Goal: Task Accomplishment & Management: Manage account settings

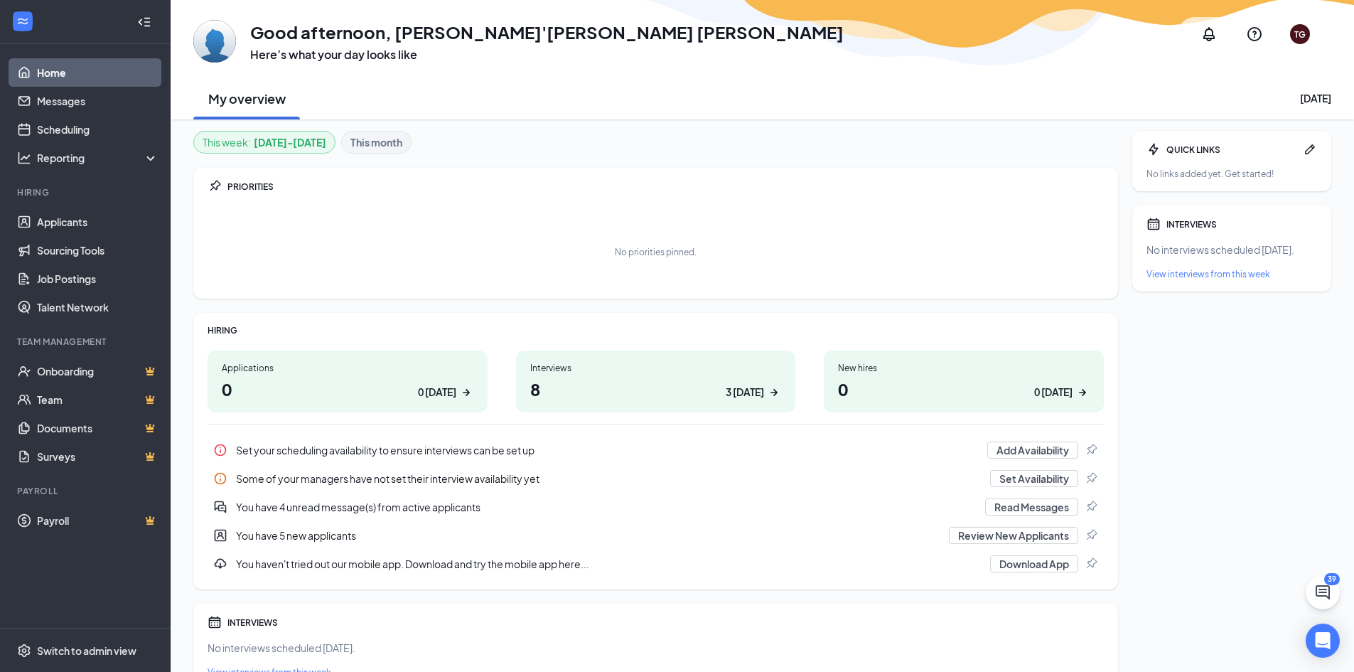
click at [27, 21] on icon "WorkstreamLogo" at bounding box center [23, 21] width 14 height 14
click at [37, 62] on link "Home" at bounding box center [98, 72] width 122 height 28
click at [104, 233] on link "Applicants" at bounding box center [98, 222] width 122 height 28
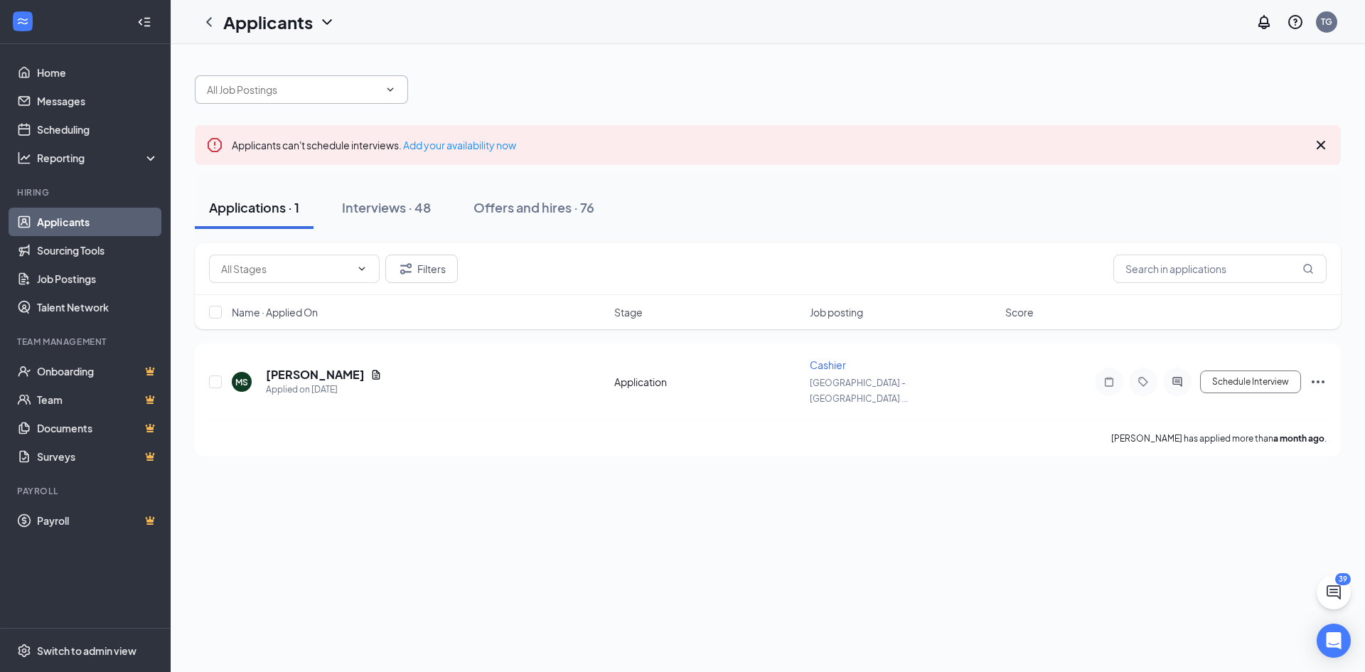
click at [250, 94] on input "text" at bounding box center [293, 90] width 172 height 16
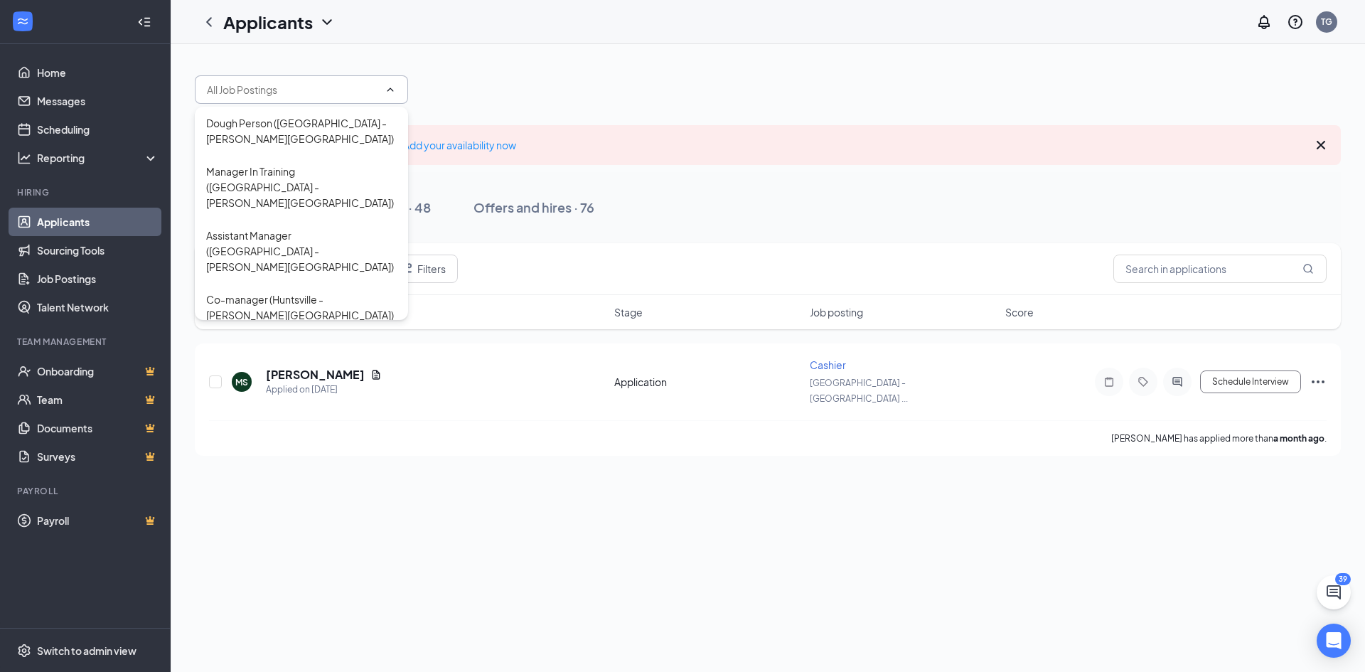
click at [594, 63] on div at bounding box center [768, 82] width 1146 height 43
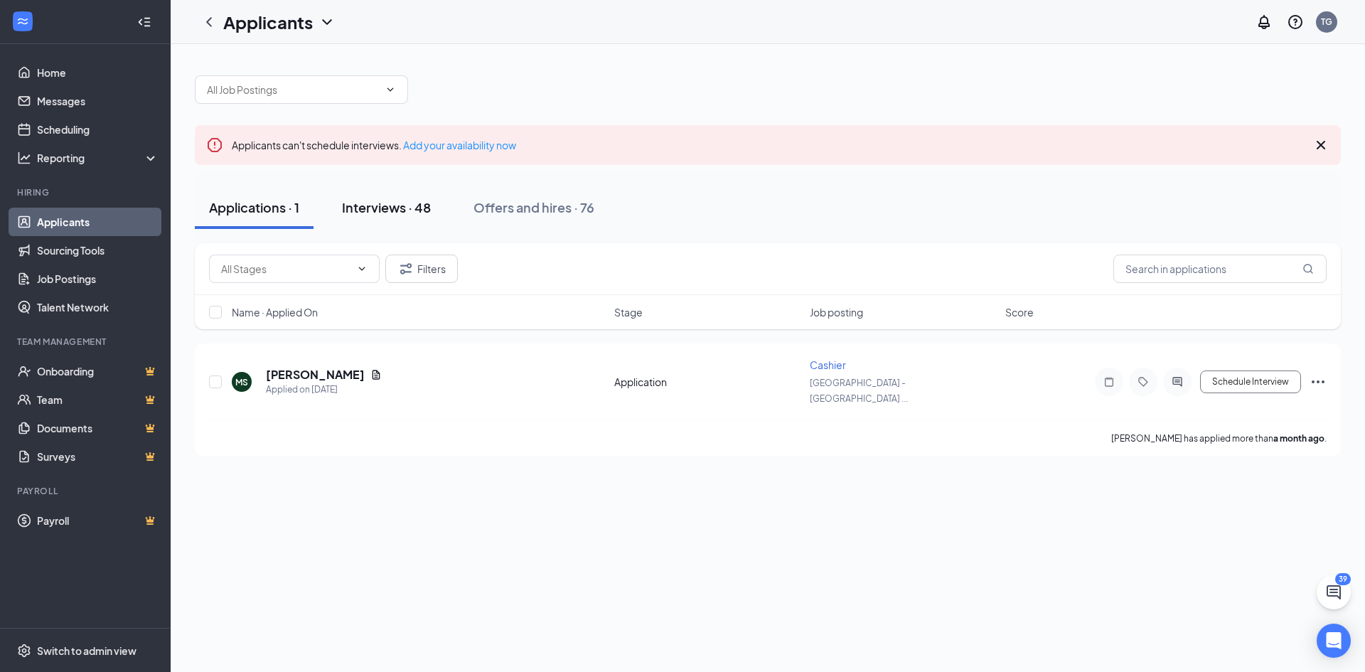
click at [398, 203] on div "Interviews · 48" at bounding box center [386, 207] width 89 height 18
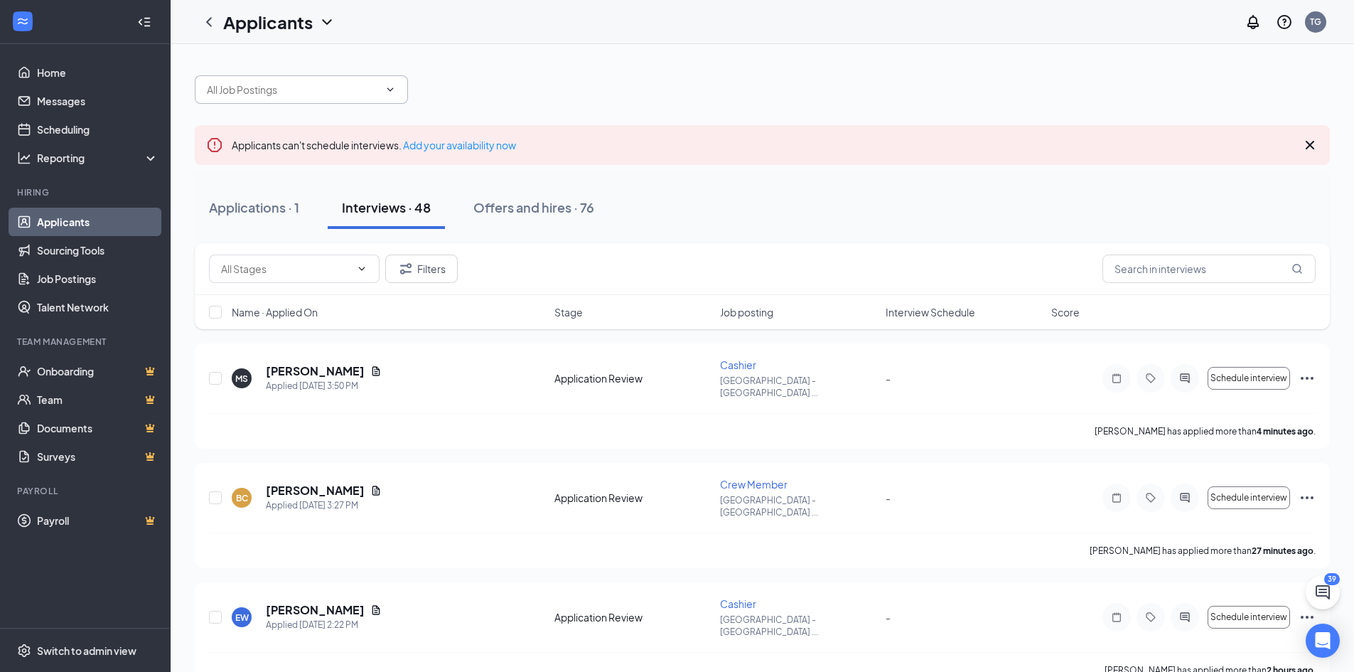
click at [243, 96] on input "text" at bounding box center [293, 90] width 172 height 16
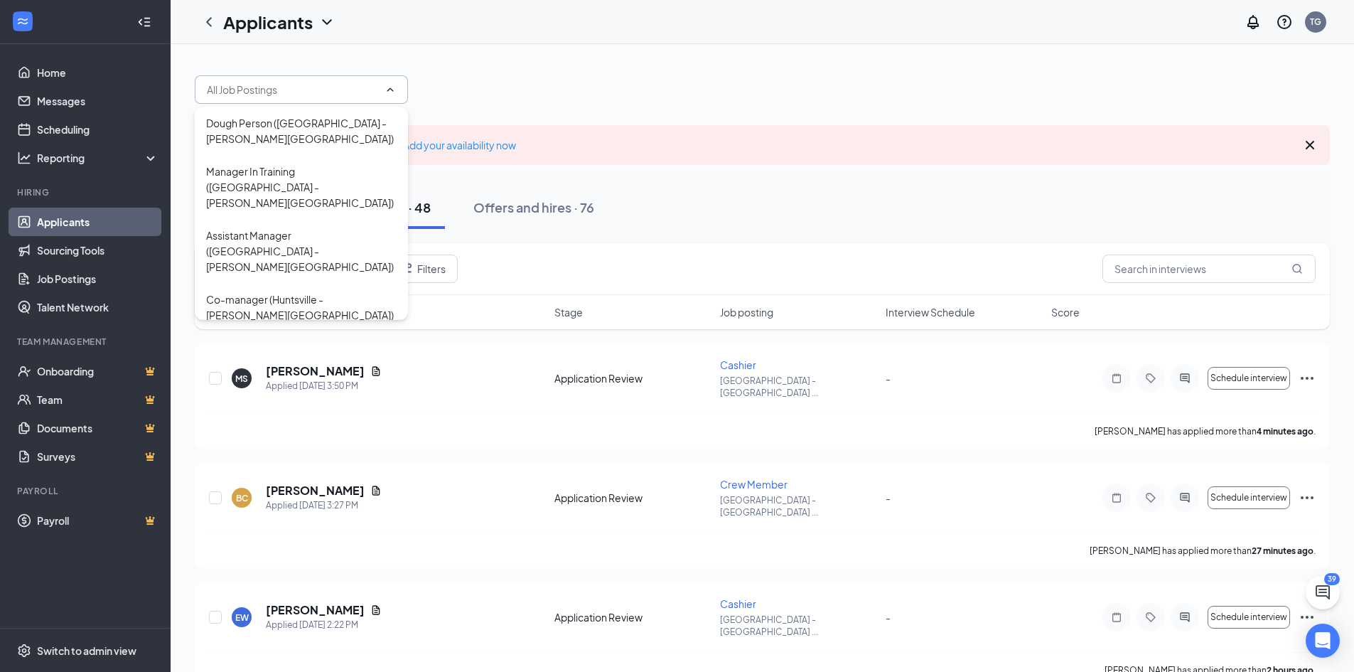
click at [490, 70] on div at bounding box center [762, 82] width 1135 height 43
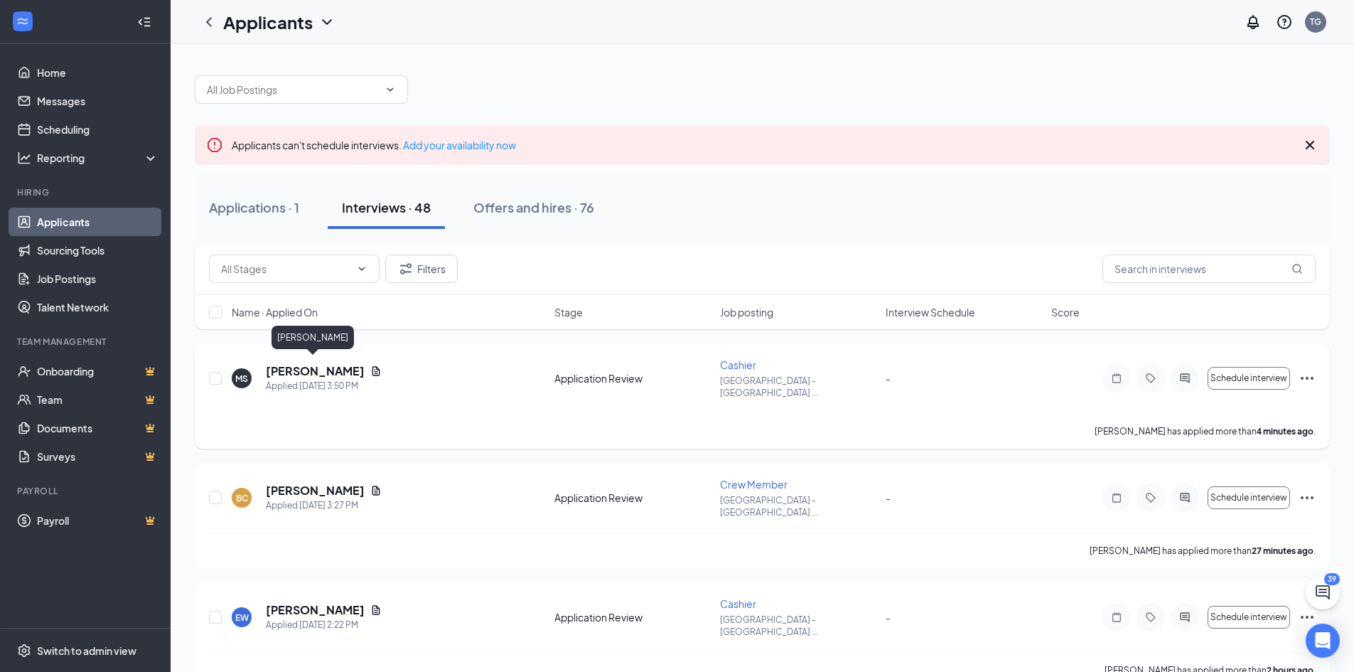
click at [301, 363] on h5 "[PERSON_NAME]" at bounding box center [315, 371] width 99 height 16
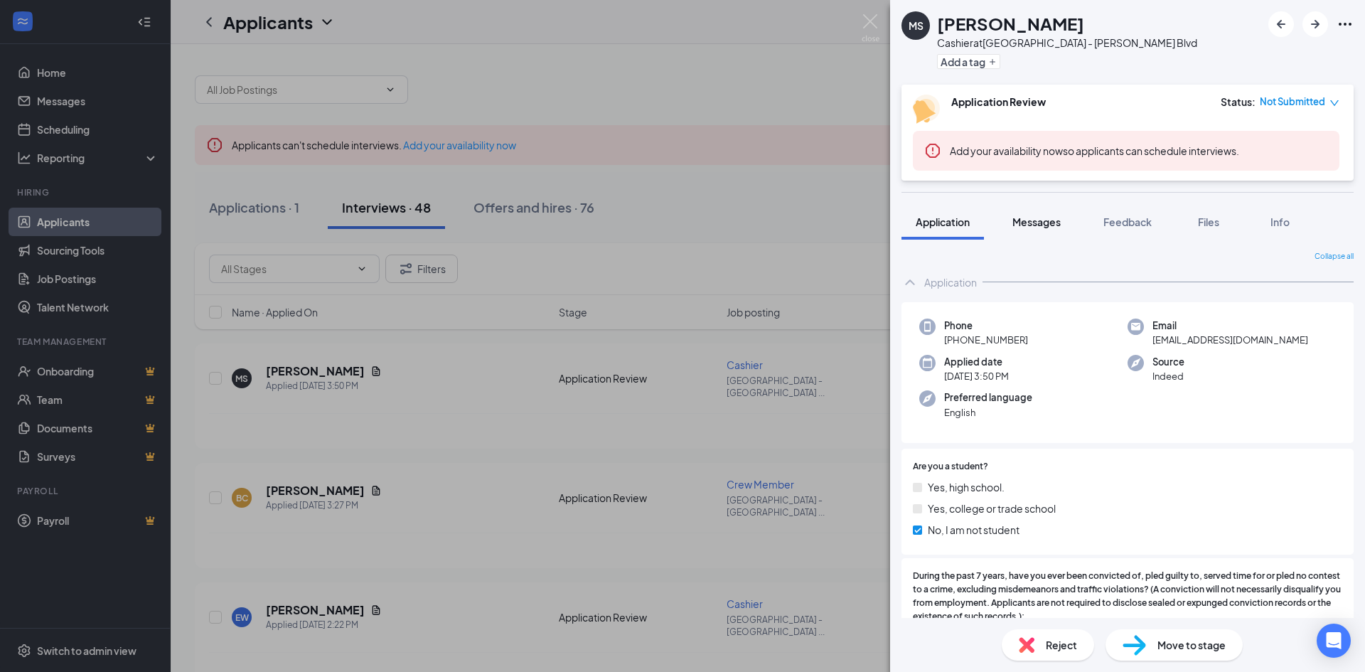
click at [1060, 225] on span "Messages" at bounding box center [1036, 221] width 48 height 13
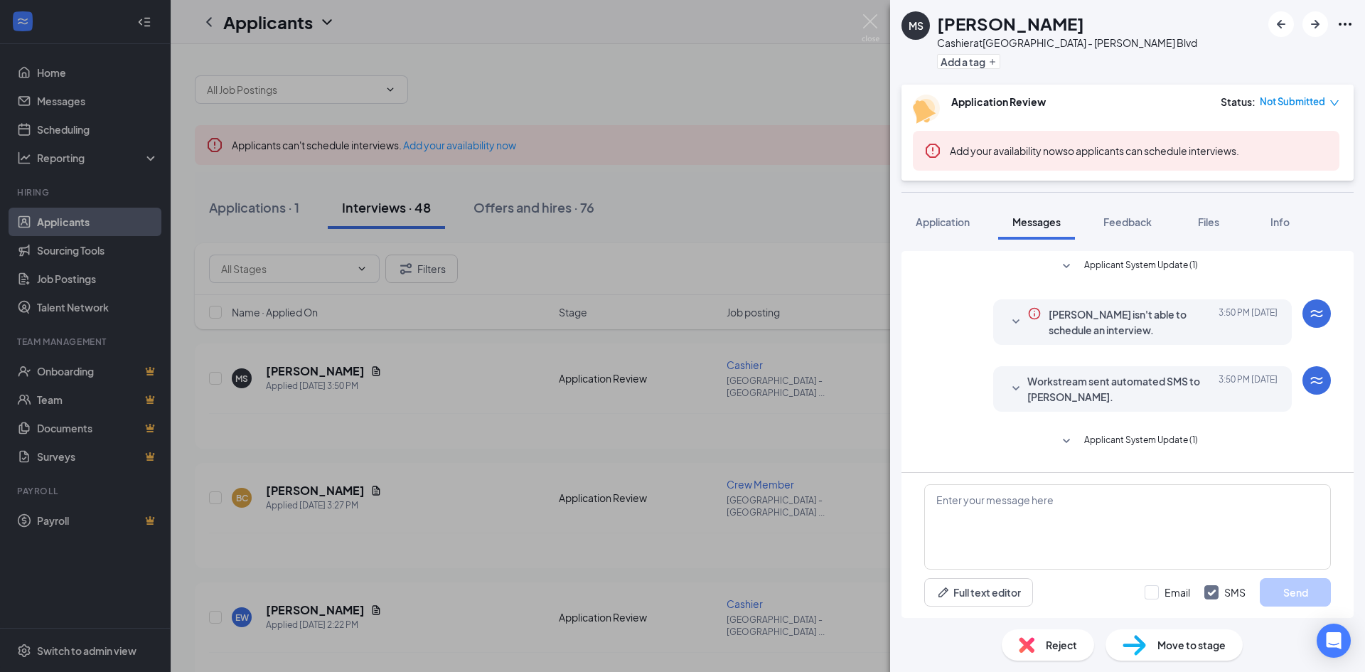
scroll to position [272, 0]
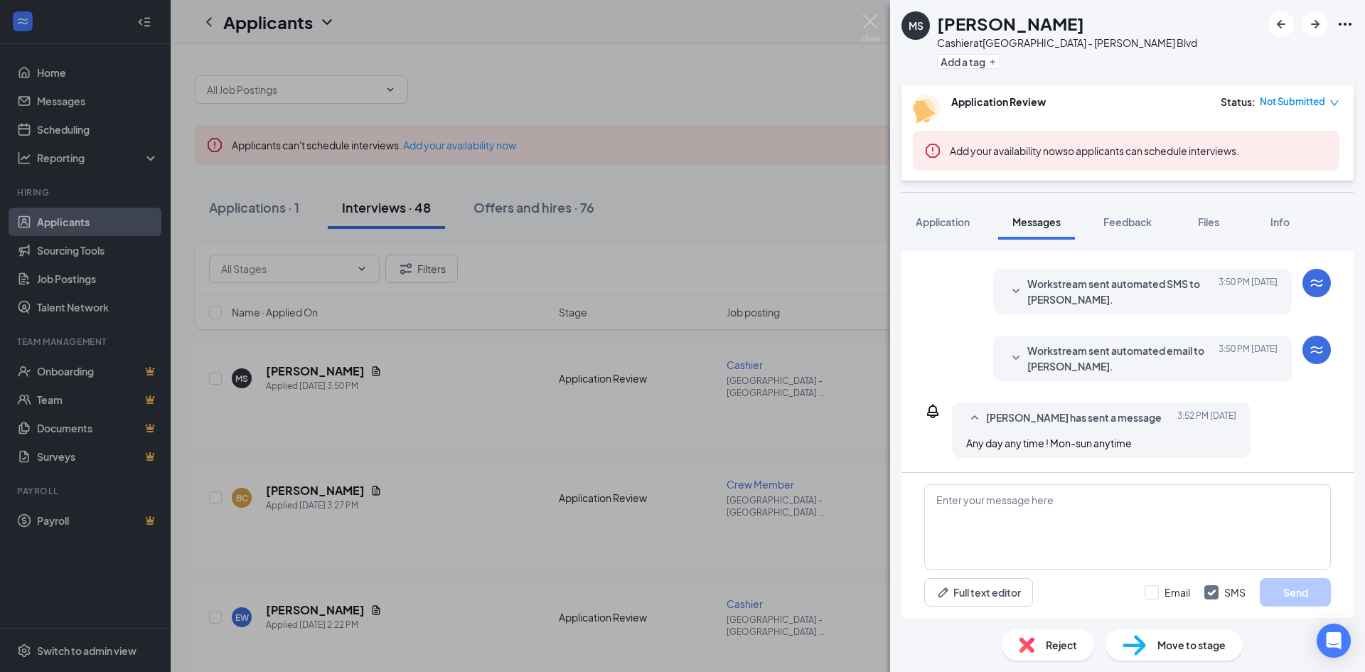
click at [1007, 350] on icon "SmallChevronDown" at bounding box center [1015, 358] width 17 height 17
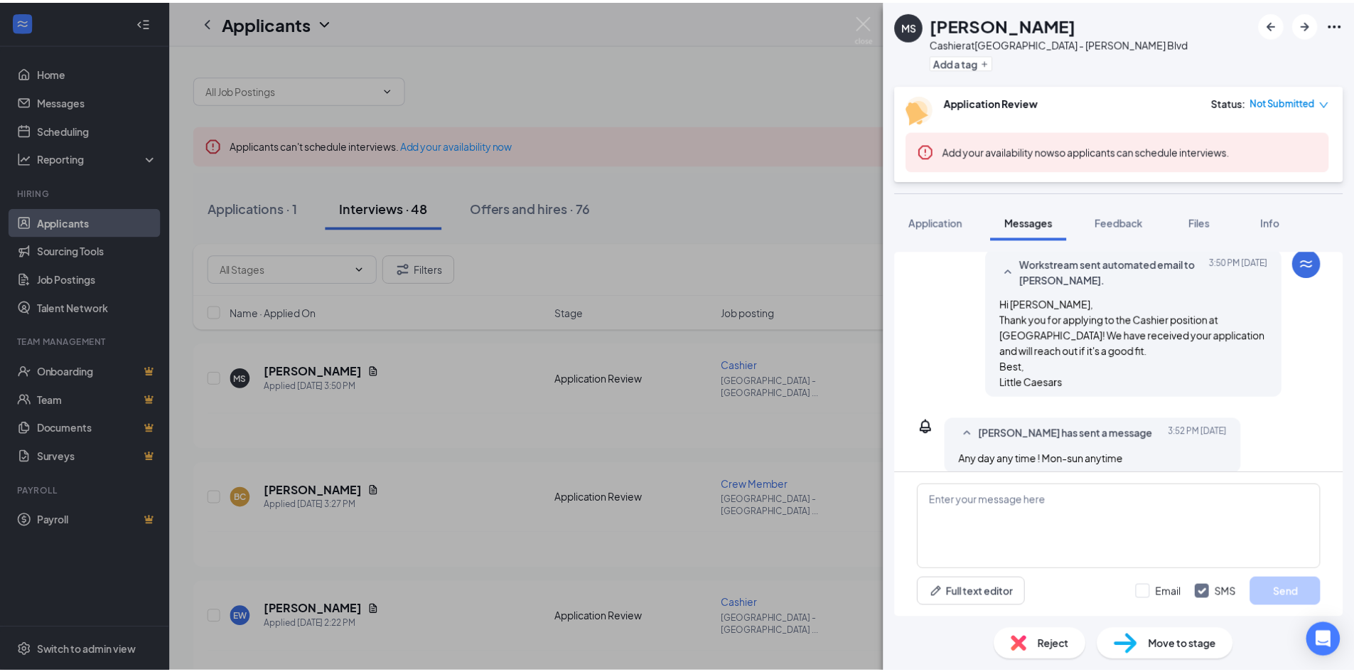
scroll to position [375, 0]
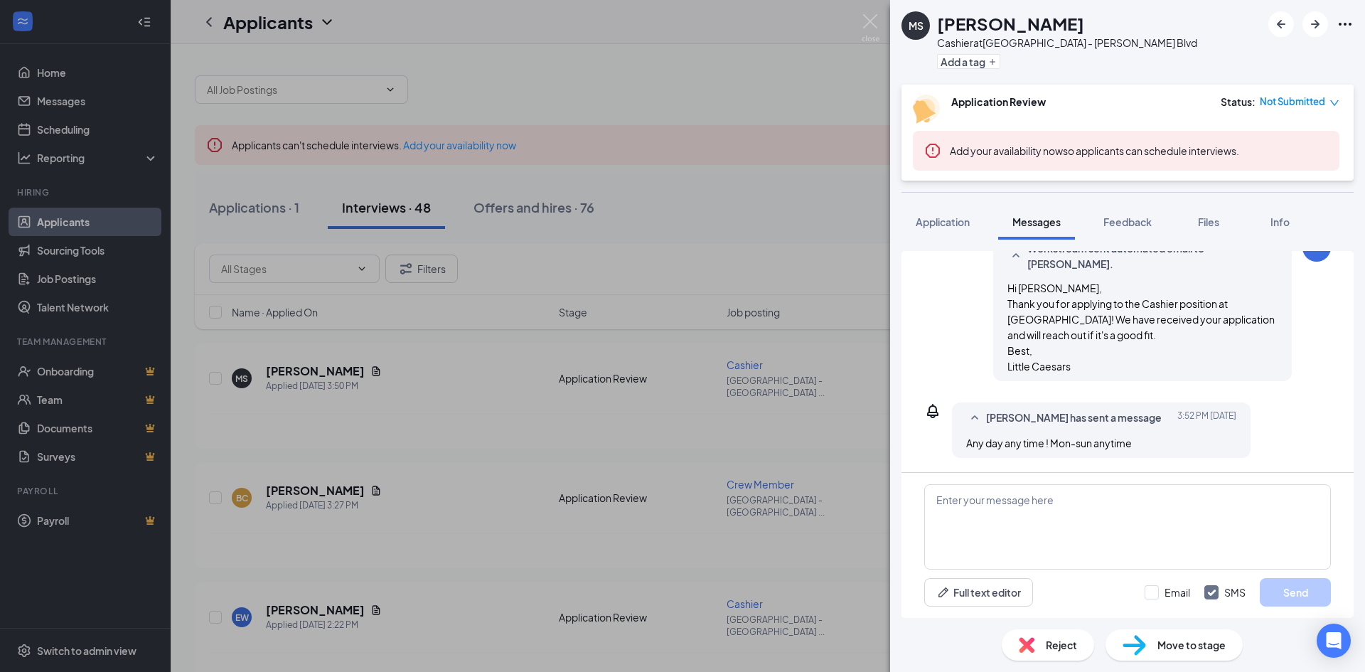
click at [640, 161] on div "[PERSON_NAME] Cashier at [GEOGRAPHIC_DATA] - [PERSON_NAME][GEOGRAPHIC_DATA] Add…" at bounding box center [682, 336] width 1365 height 672
click at [878, 22] on img at bounding box center [871, 28] width 18 height 28
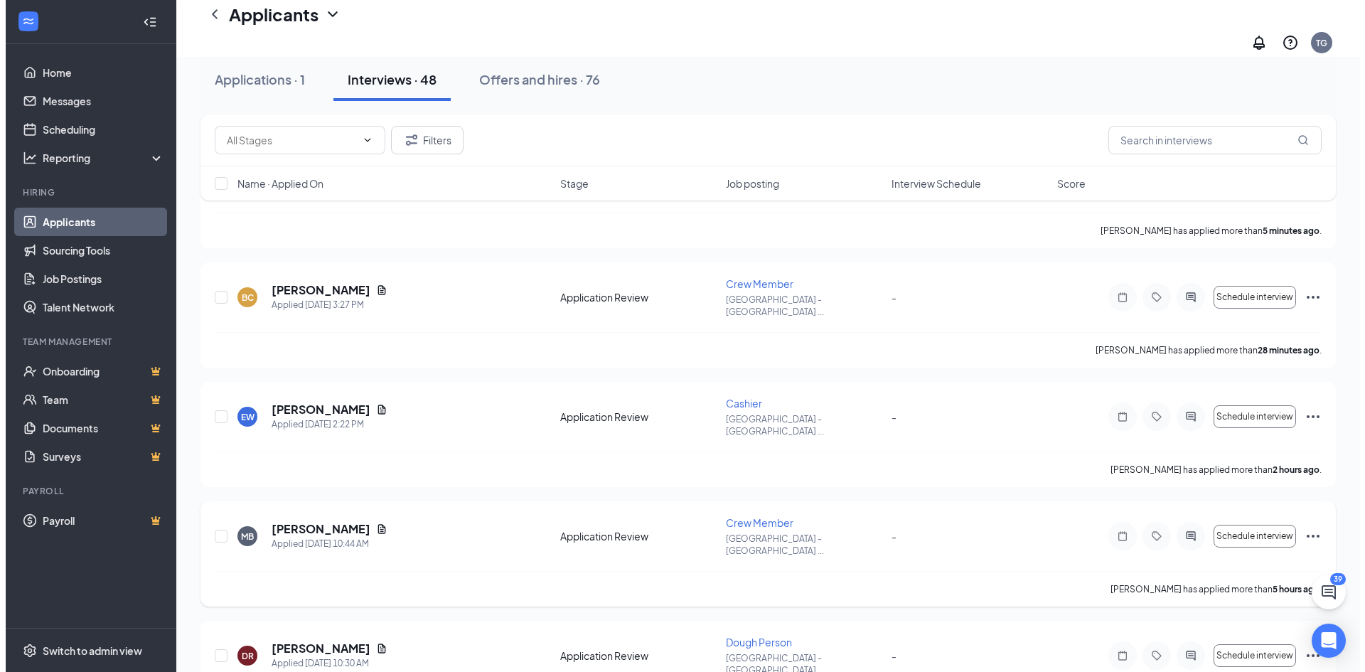
scroll to position [284, 0]
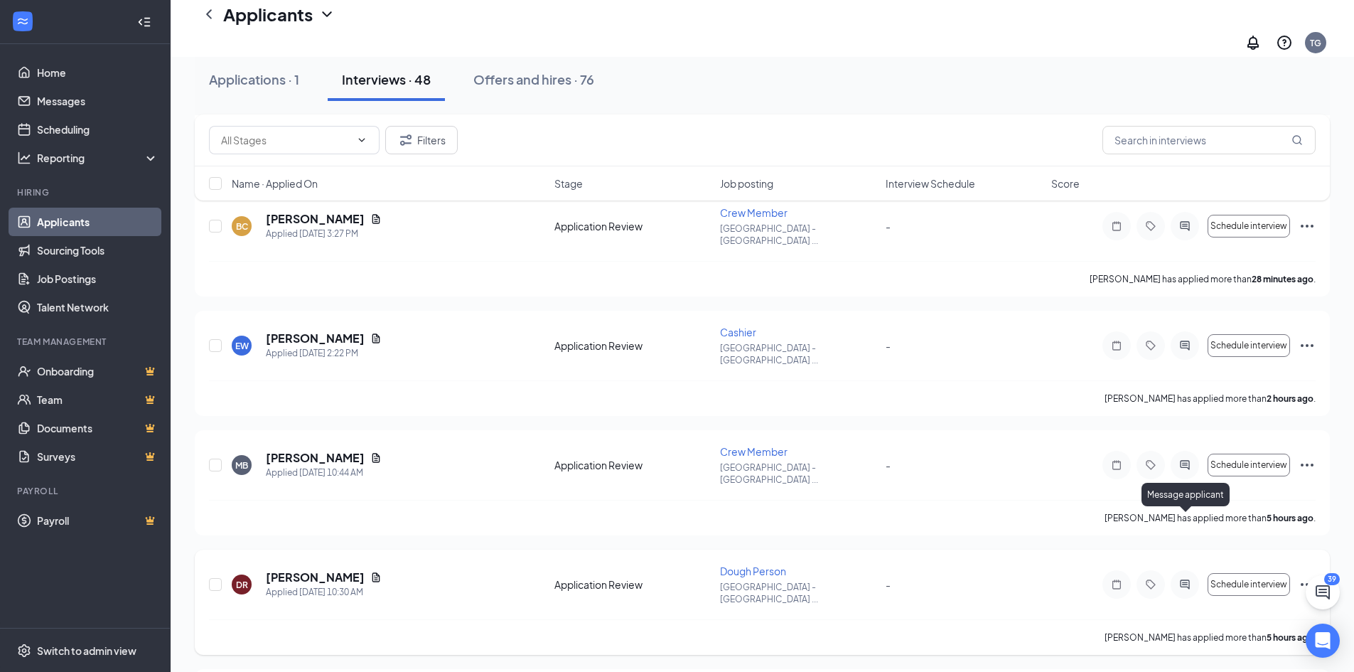
click at [1187, 579] on icon "ActiveChat" at bounding box center [1184, 584] width 17 height 11
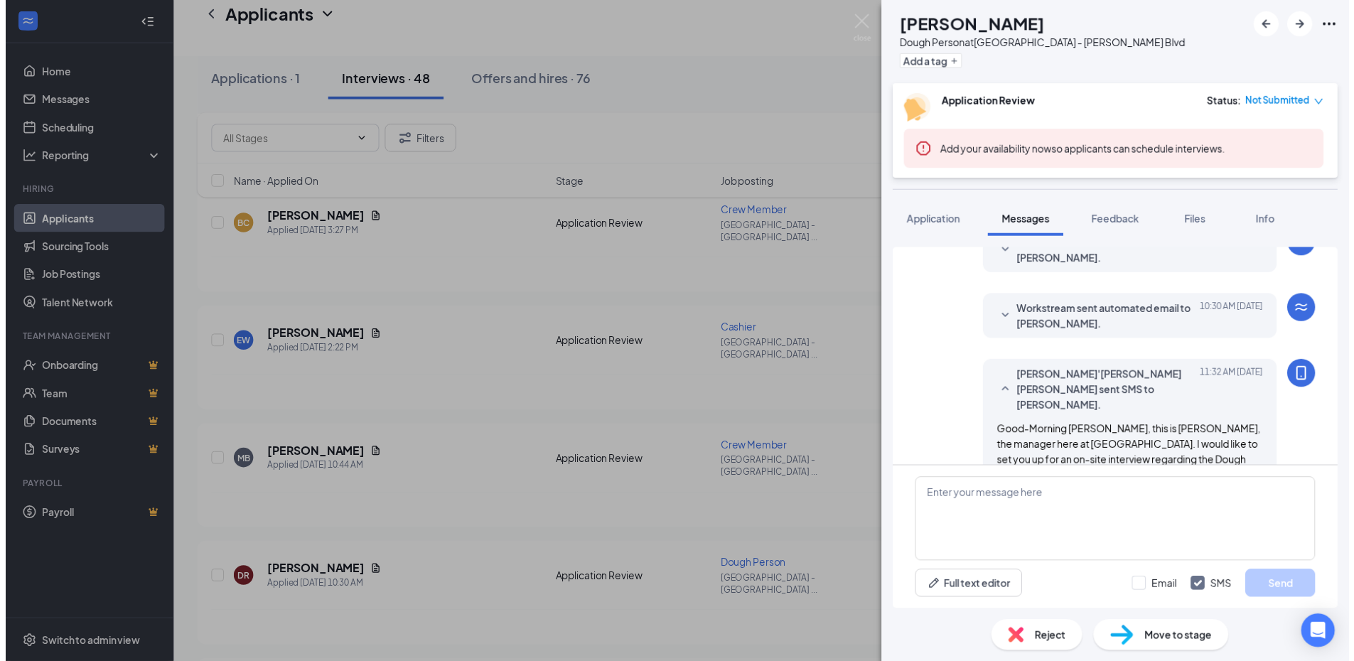
scroll to position [333, 0]
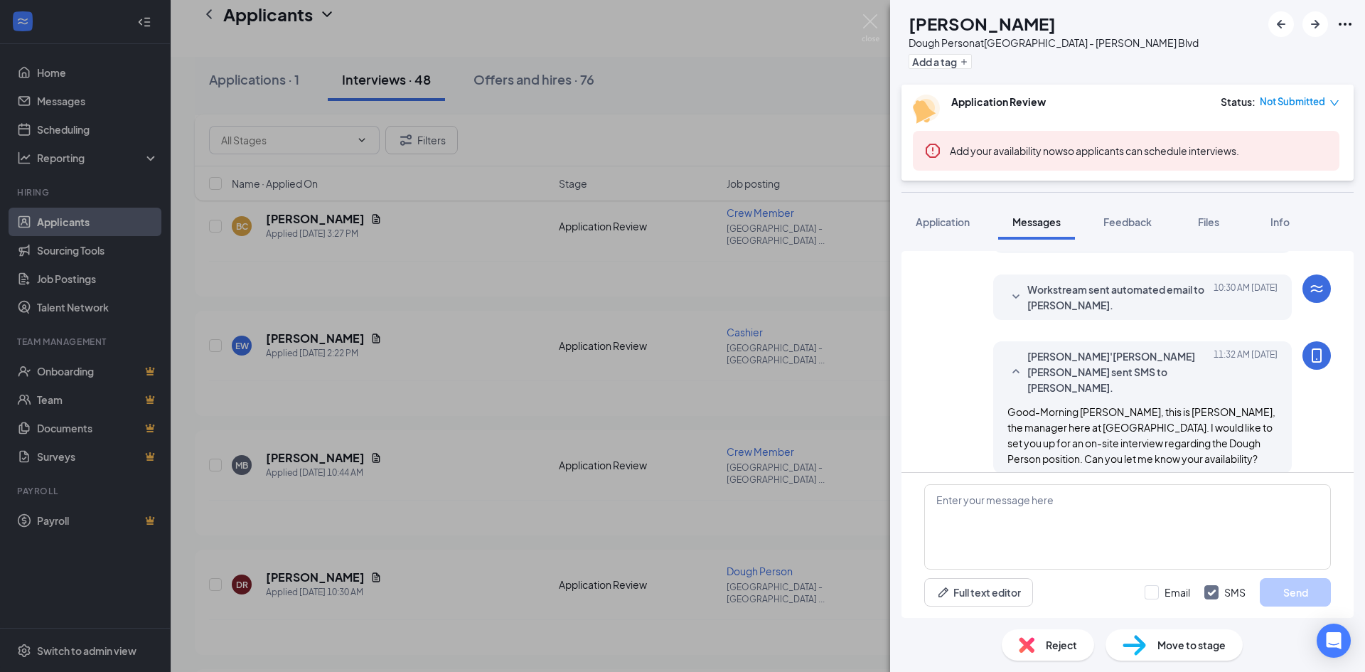
drag, startPoint x: 660, startPoint y: 137, endPoint x: 675, endPoint y: 134, distance: 14.5
click at [661, 137] on div "[PERSON_NAME] Dough Person at [GEOGRAPHIC_DATA] - [PERSON_NAME] Blvd Add a tag …" at bounding box center [682, 336] width 1365 height 672
